Goal: Find specific page/section: Find specific page/section

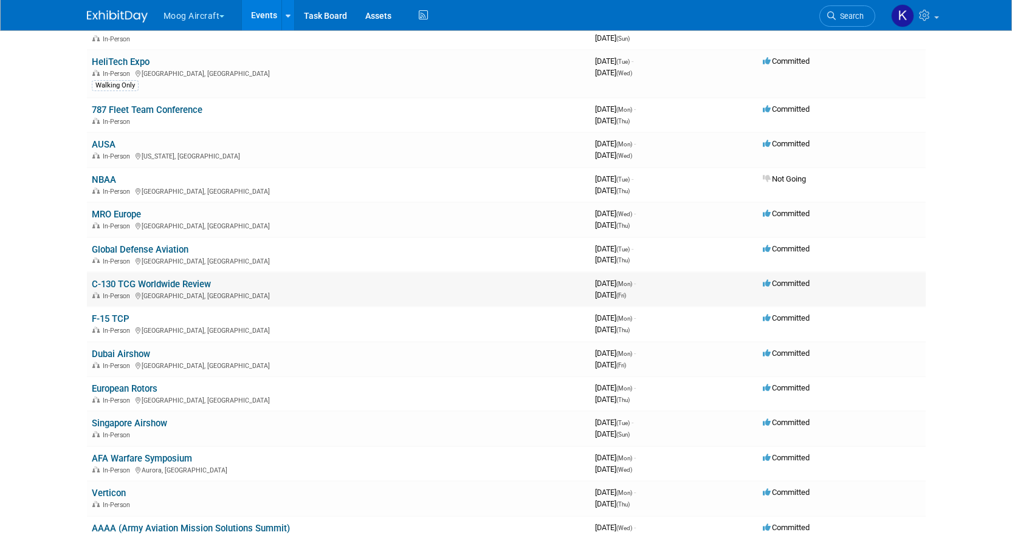
click at [166, 290] on td "C-130 TCG Worldwide Review In-Person [GEOGRAPHIC_DATA], [GEOGRAPHIC_DATA]" at bounding box center [338, 289] width 503 height 35
click at [166, 283] on link "C-130 TCG Worldwide Review" at bounding box center [151, 284] width 119 height 11
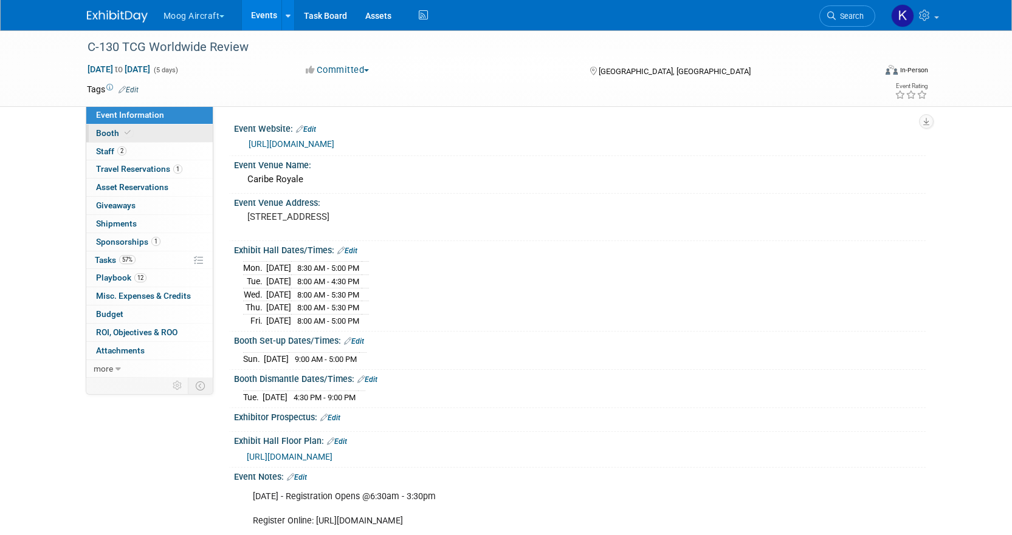
click at [135, 136] on link "Booth" at bounding box center [149, 134] width 126 height 18
